Goal: Task Accomplishment & Management: Use online tool/utility

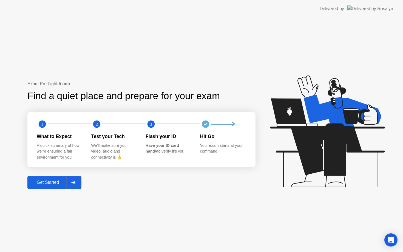
click at [60, 180] on div "Get Started" at bounding box center [48, 182] width 38 height 5
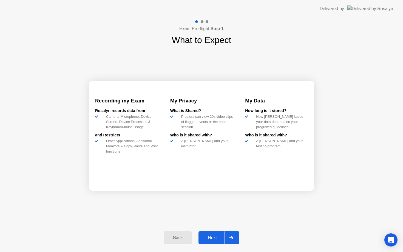
click at [217, 237] on div "Next" at bounding box center [212, 237] width 24 height 5
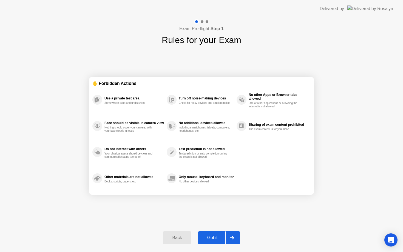
click at [217, 237] on div "Got it" at bounding box center [213, 237] width 26 height 5
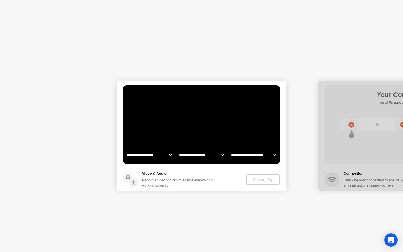
select select "**********"
select select "*******"
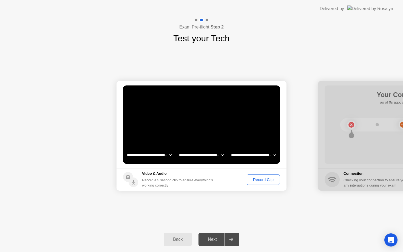
click at [212, 241] on div "Next" at bounding box center [212, 239] width 24 height 5
click at [261, 179] on div "Record Clip" at bounding box center [263, 180] width 29 height 4
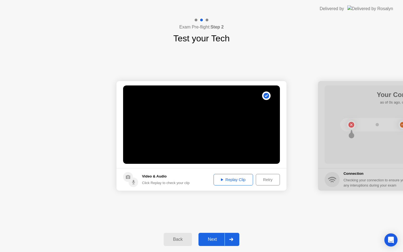
click at [221, 240] on div "Next" at bounding box center [212, 239] width 24 height 5
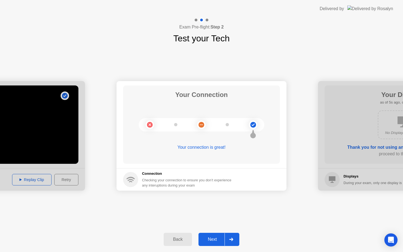
click at [220, 237] on div "Next" at bounding box center [212, 239] width 24 height 5
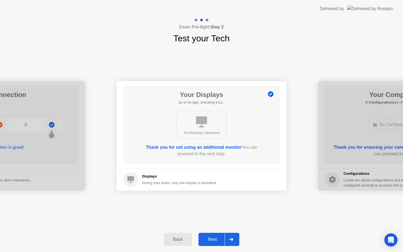
click at [223, 241] on div "Next" at bounding box center [212, 239] width 24 height 5
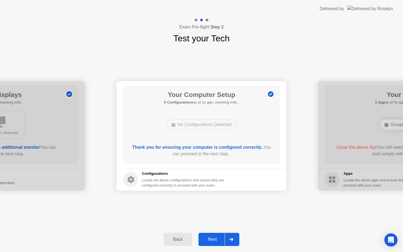
click at [223, 241] on div "Next" at bounding box center [212, 239] width 24 height 5
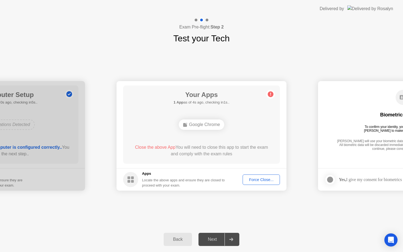
click at [209, 137] on div "Your Apps 1 App as of 4s ago, checking in1s.. Google Chrome Close the above App…" at bounding box center [201, 125] width 157 height 78
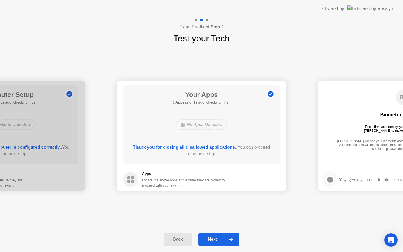
click at [226, 235] on div at bounding box center [230, 239] width 13 height 13
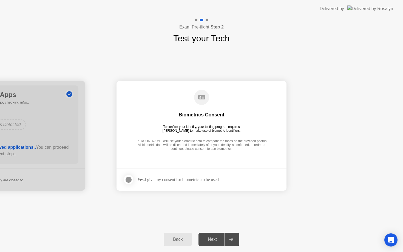
click at [194, 179] on div "Yes, I give my consent for biometrics to be used" at bounding box center [177, 179] width 81 height 5
click at [129, 180] on div at bounding box center [128, 180] width 7 height 7
click at [207, 239] on div "Next" at bounding box center [212, 239] width 24 height 5
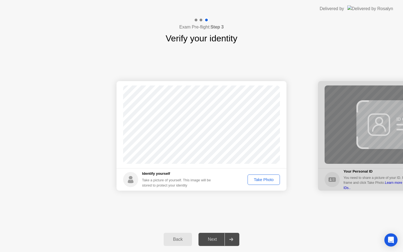
click at [221, 240] on div "Next" at bounding box center [212, 239] width 24 height 5
click at [256, 179] on div "Take Photo" at bounding box center [263, 180] width 29 height 4
click at [221, 238] on div "Next" at bounding box center [212, 239] width 24 height 5
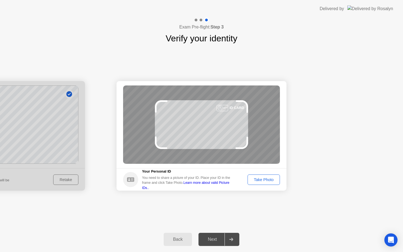
click at [265, 179] on div "Take Photo" at bounding box center [263, 180] width 29 height 4
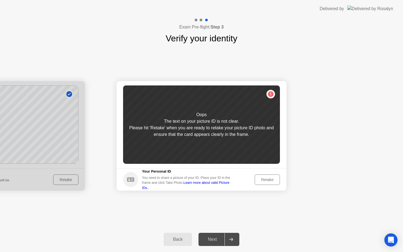
click at [265, 179] on div "Retake" at bounding box center [267, 180] width 21 height 4
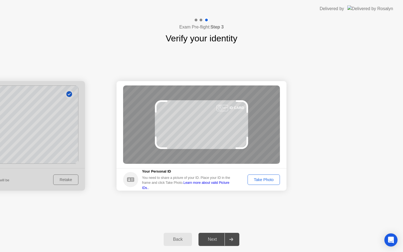
click at [265, 179] on div "Take Photo" at bounding box center [263, 180] width 29 height 4
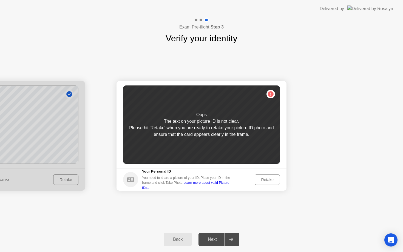
click at [265, 179] on div "Retake" at bounding box center [267, 180] width 21 height 4
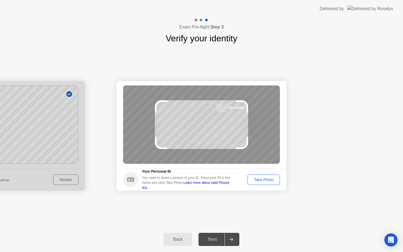
click at [265, 179] on div "Take Photo" at bounding box center [263, 180] width 29 height 4
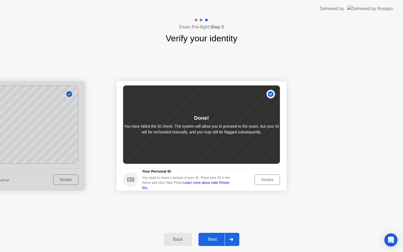
click at [225, 242] on div at bounding box center [230, 239] width 13 height 13
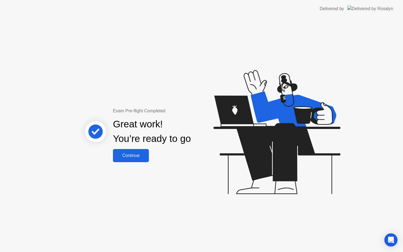
click at [131, 155] on div "Continue" at bounding box center [131, 155] width 33 height 5
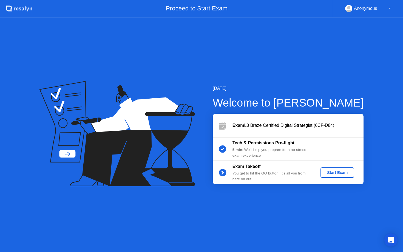
click at [329, 171] on div "Start Exam" at bounding box center [337, 172] width 29 height 4
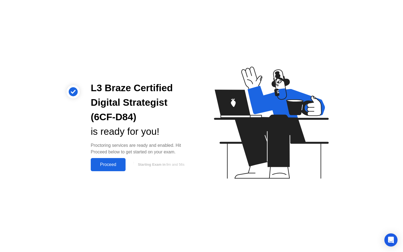
click at [97, 167] on div "Proceed" at bounding box center [108, 164] width 32 height 5
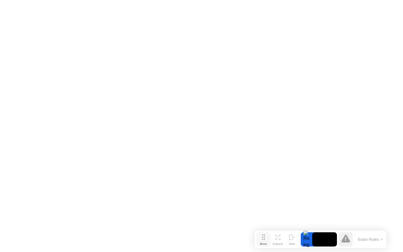
drag, startPoint x: 144, startPoint y: 240, endPoint x: 261, endPoint y: 238, distance: 117.4
click at [262, 237] on icon at bounding box center [263, 237] width 3 height 5
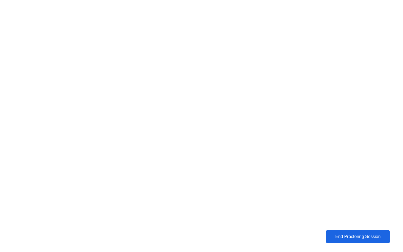
click at [353, 236] on div "End Proctoring Session" at bounding box center [357, 236] width 61 height 5
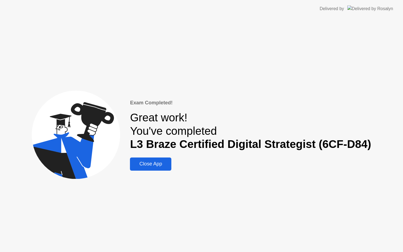
click at [153, 162] on div "Close App" at bounding box center [151, 164] width 38 height 6
